Goal: Check status

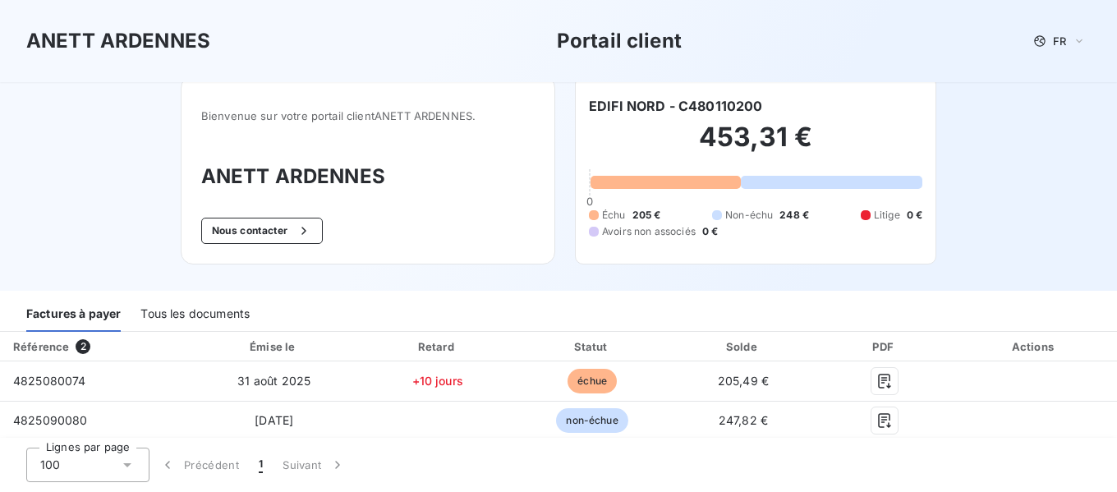
scroll to position [8, 0]
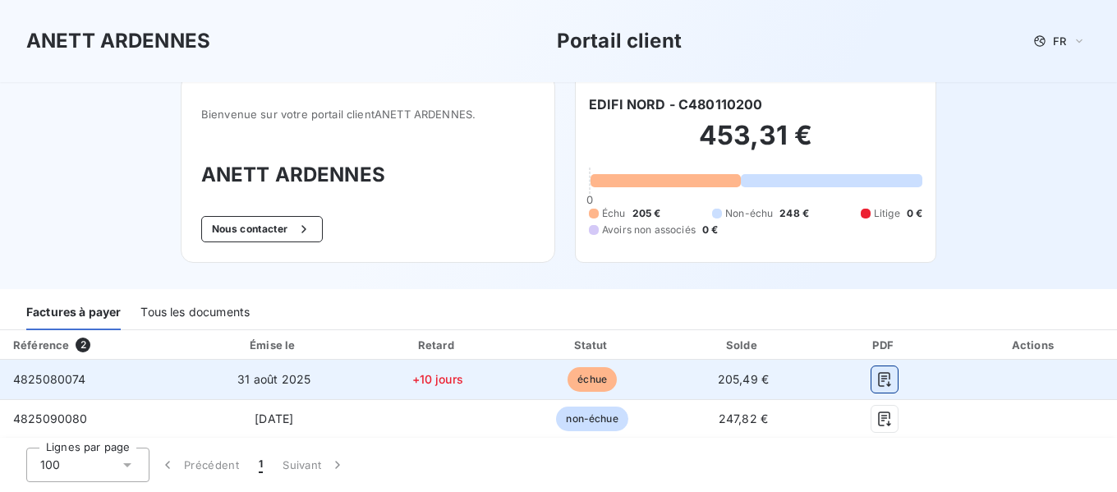
click at [878, 379] on icon "button" at bounding box center [884, 379] width 12 height 15
